Goal: Find specific page/section: Find specific page/section

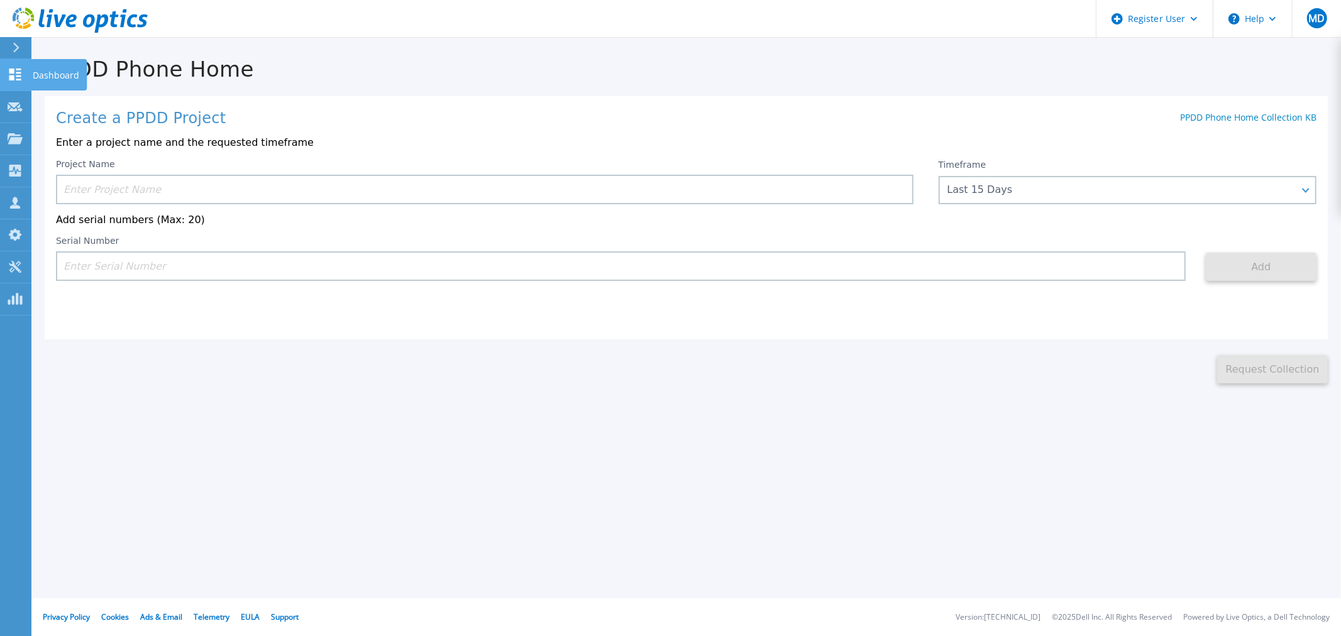
click at [19, 84] on link "Dashboard Dashboard" at bounding box center [15, 75] width 31 height 32
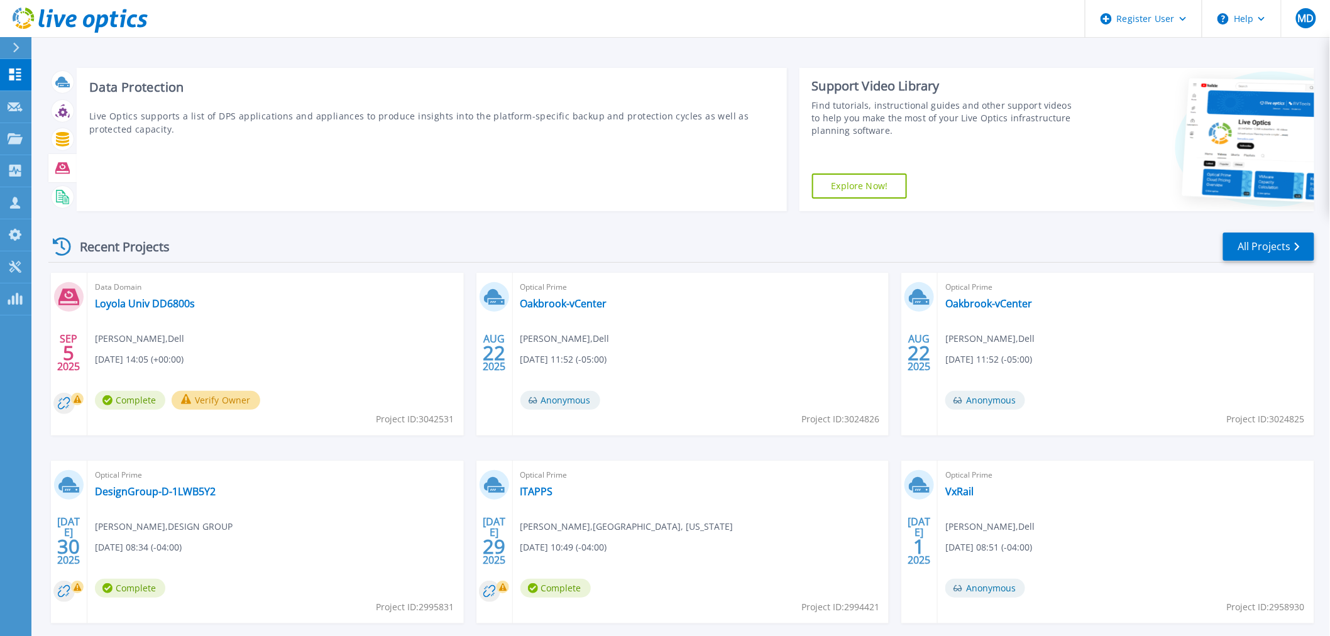
click at [65, 170] on icon at bounding box center [62, 167] width 14 height 11
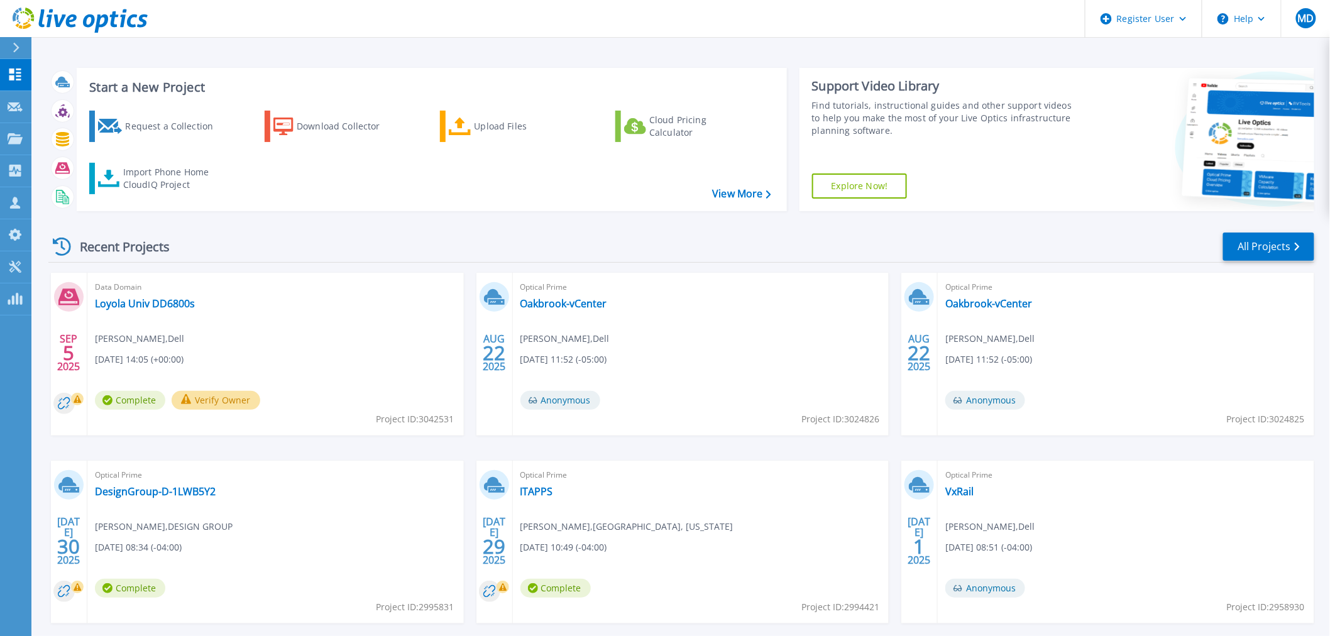
click at [734, 200] on div "Request a Collection Download Collector Upload Files Cloud Pricing Calculator I…" at bounding box center [430, 153] width 702 height 104
click at [734, 198] on link "View More" at bounding box center [741, 194] width 58 height 12
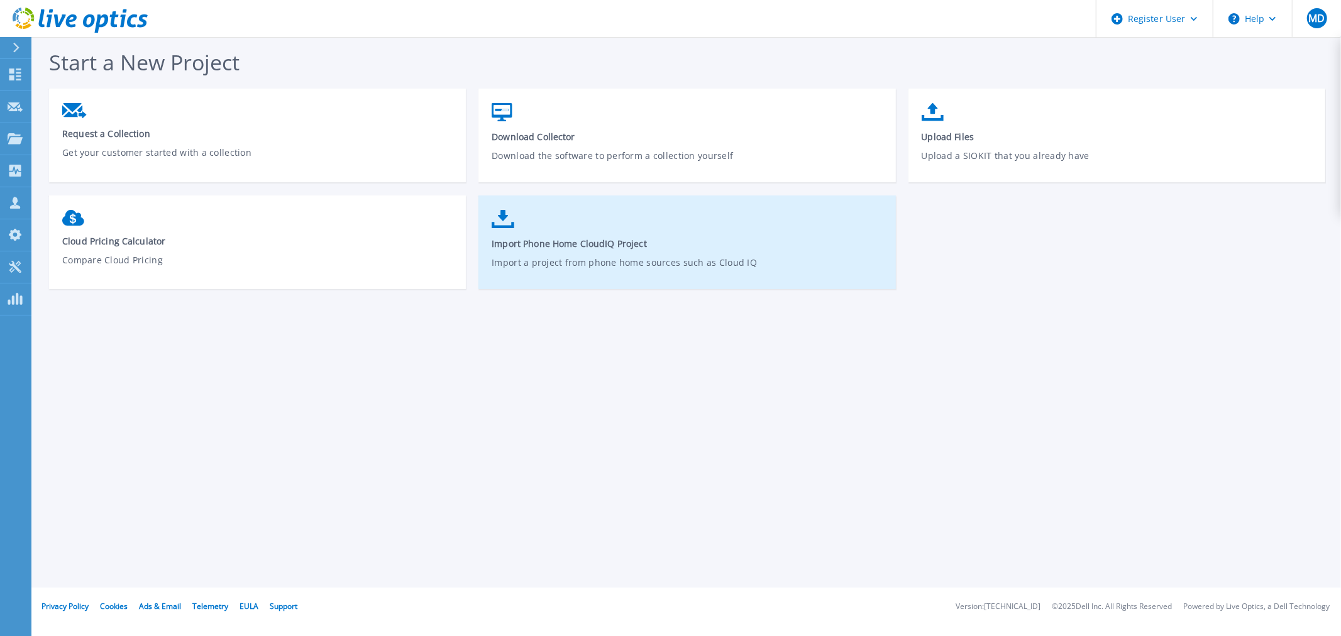
click at [596, 245] on span "Import Phone Home CloudIQ Project" at bounding box center [687, 244] width 391 height 12
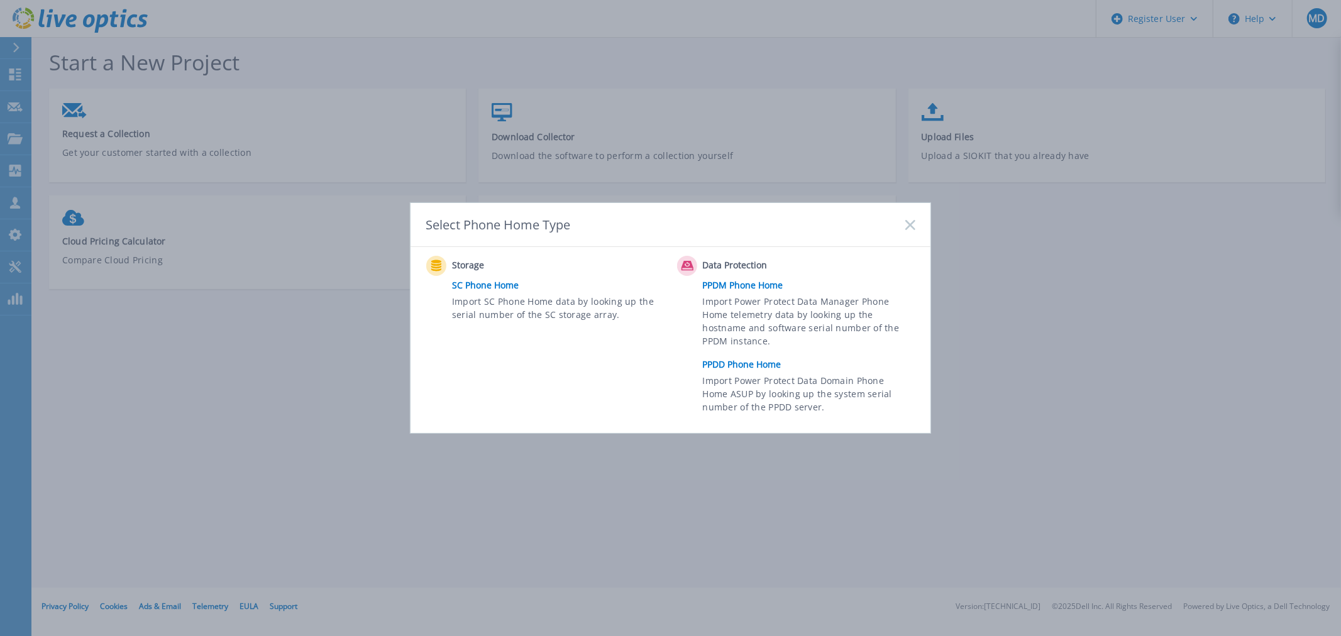
click at [755, 363] on link "PPDD Phone Home" at bounding box center [812, 364] width 219 height 19
